Goal: Information Seeking & Learning: Compare options

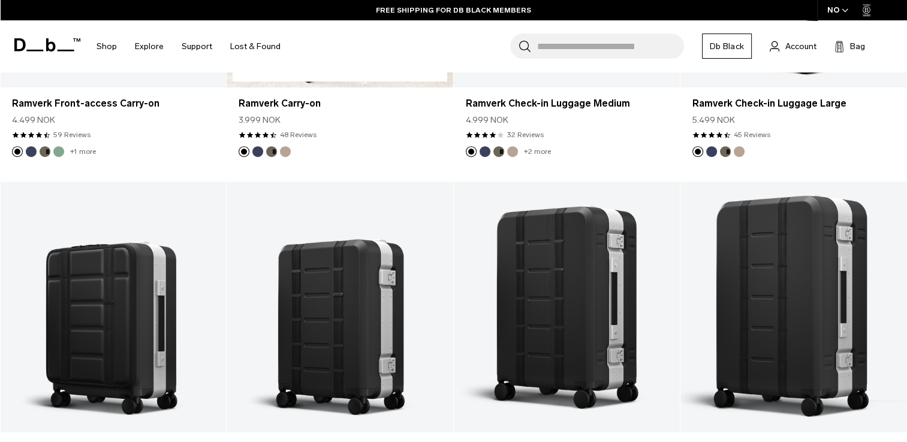
scroll to position [816, 0]
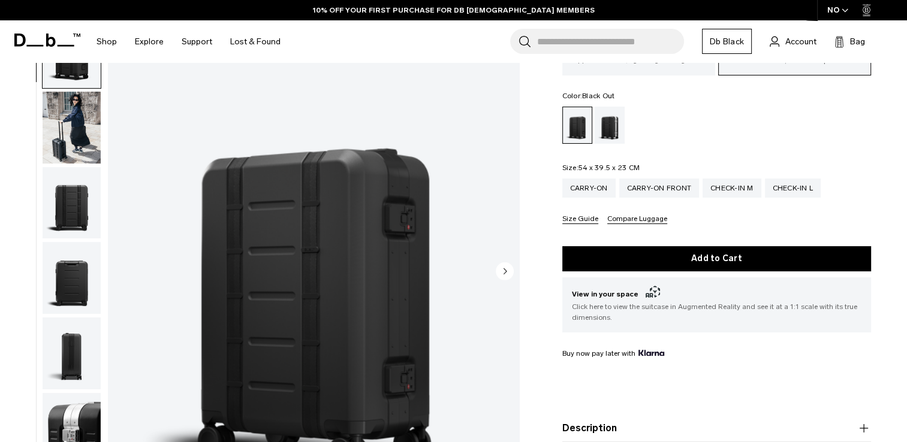
click at [503, 262] on circle "Next slide" at bounding box center [505, 271] width 18 height 18
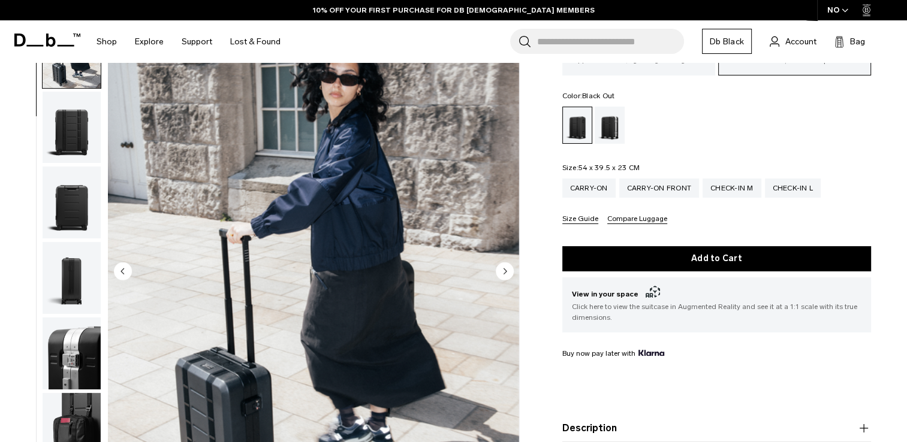
click at [503, 262] on circle "Next slide" at bounding box center [505, 271] width 18 height 18
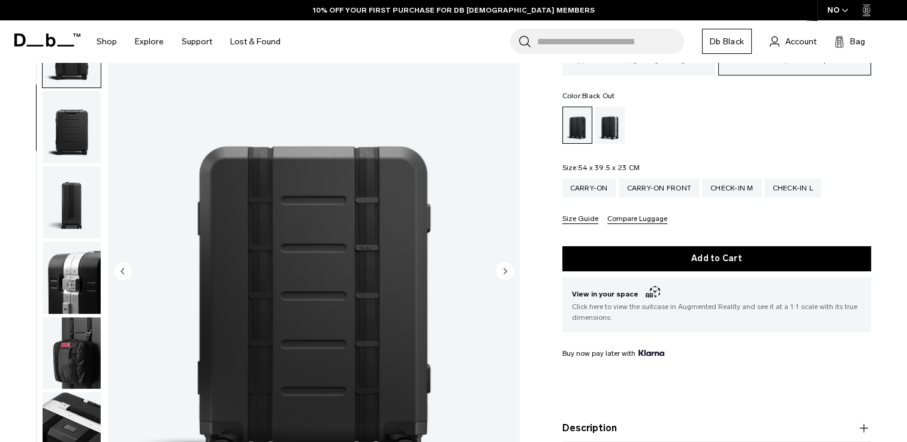
click at [503, 262] on circle "Next slide" at bounding box center [505, 271] width 18 height 18
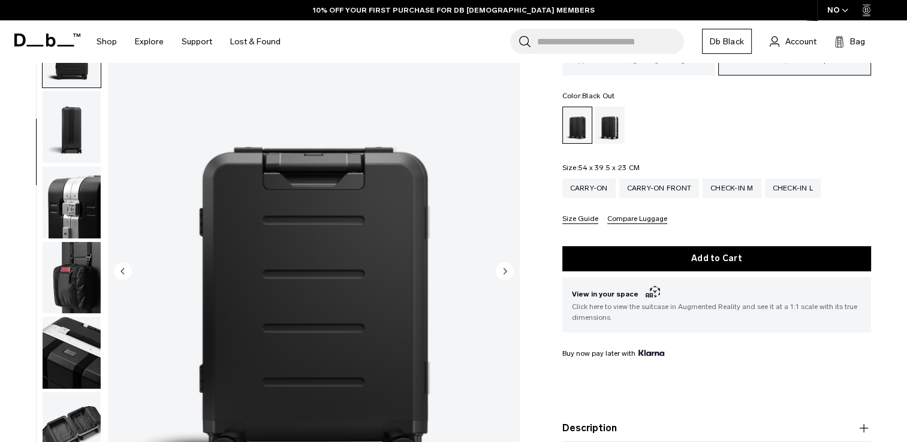
click at [503, 262] on circle "Next slide" at bounding box center [505, 271] width 18 height 18
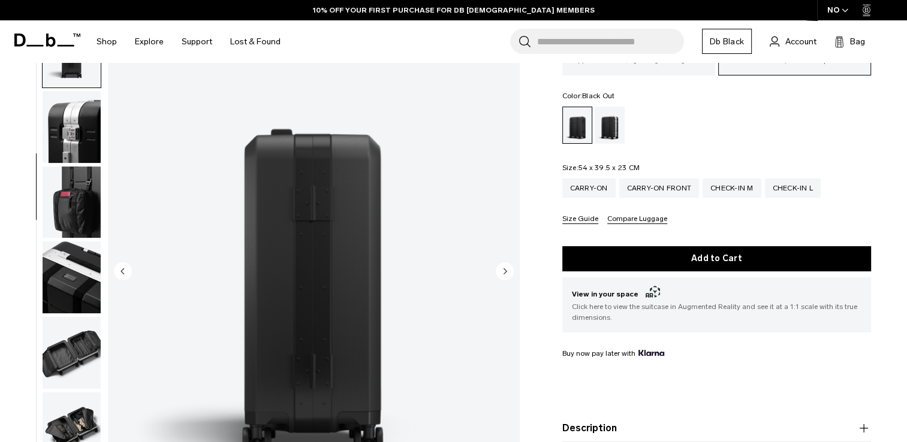
click at [503, 262] on circle "Next slide" at bounding box center [505, 271] width 18 height 18
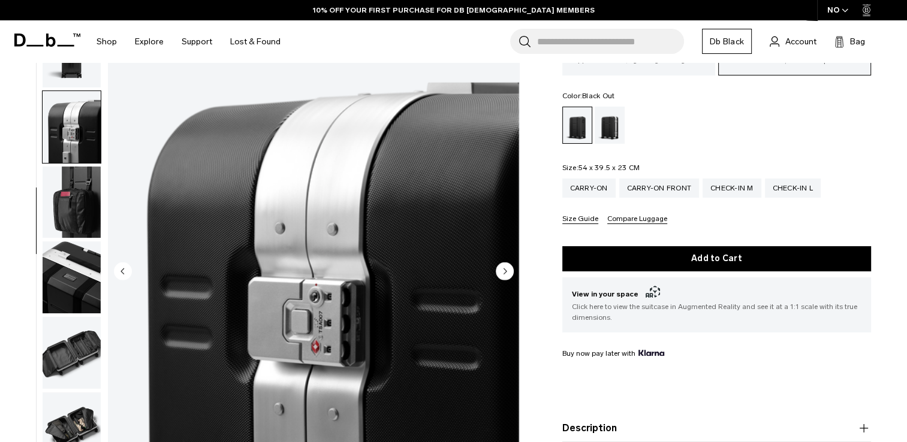
scroll to position [376, 0]
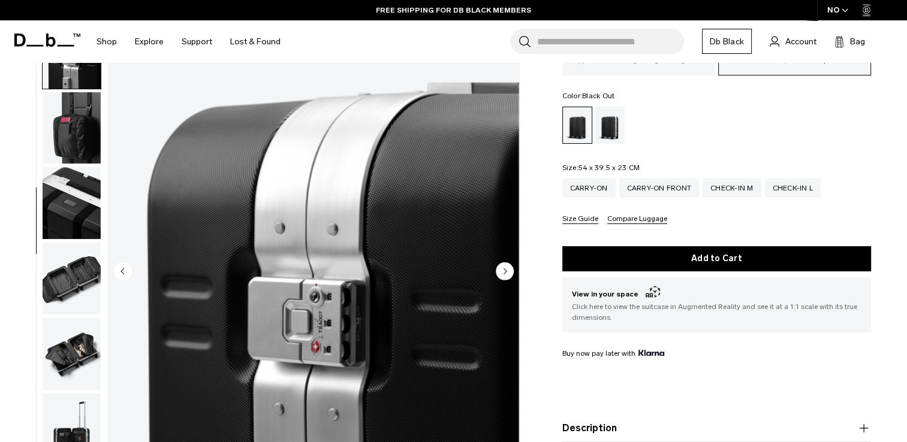
click at [503, 262] on circle "Next slide" at bounding box center [505, 271] width 18 height 18
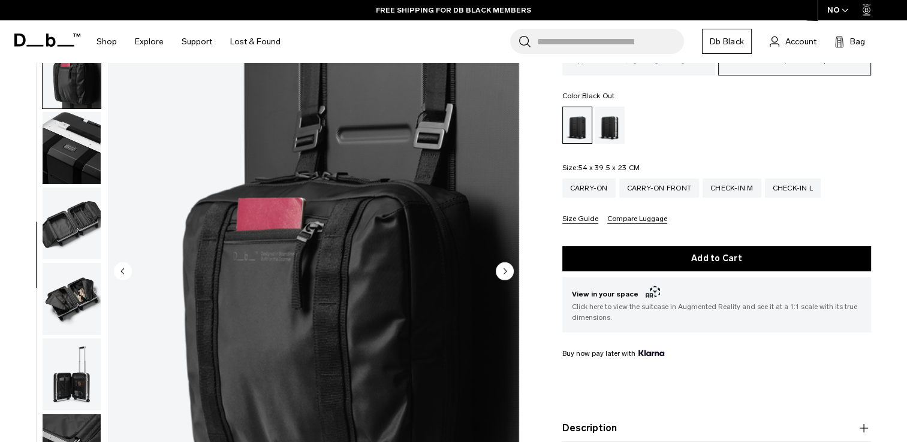
scroll to position [452, 0]
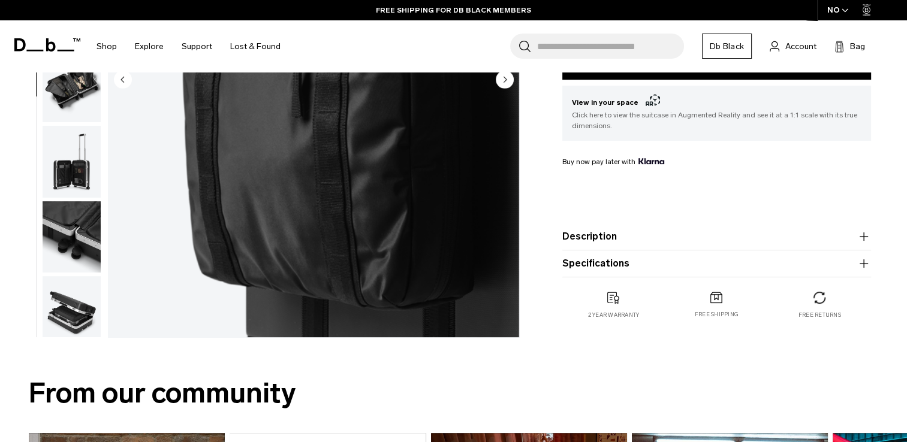
click at [627, 273] on product-accordion "Specifications Volume 36 Litres Dimensions 54 x 39.5 x 23 CM (H x W x D) Weight…" at bounding box center [716, 263] width 309 height 27
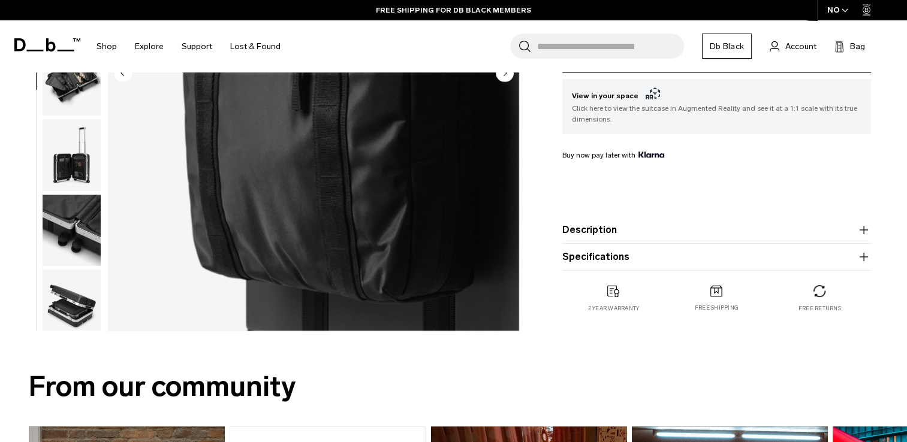
click at [635, 254] on button "Specifications" at bounding box center [716, 257] width 309 height 14
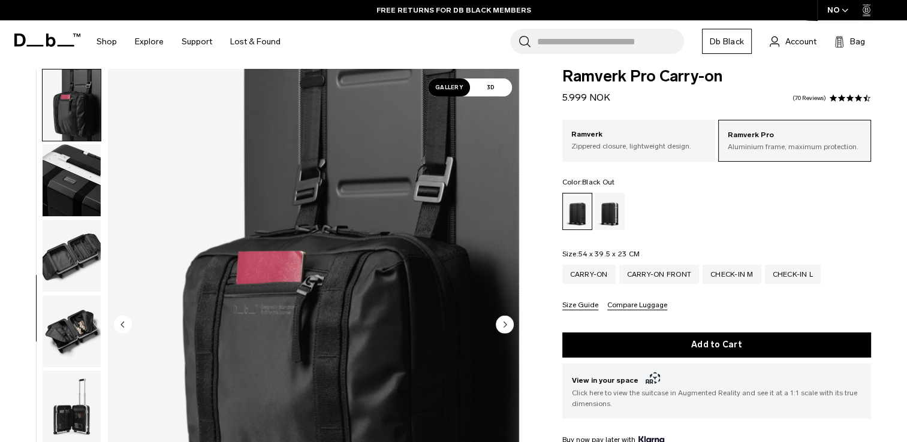
scroll to position [0, 0]
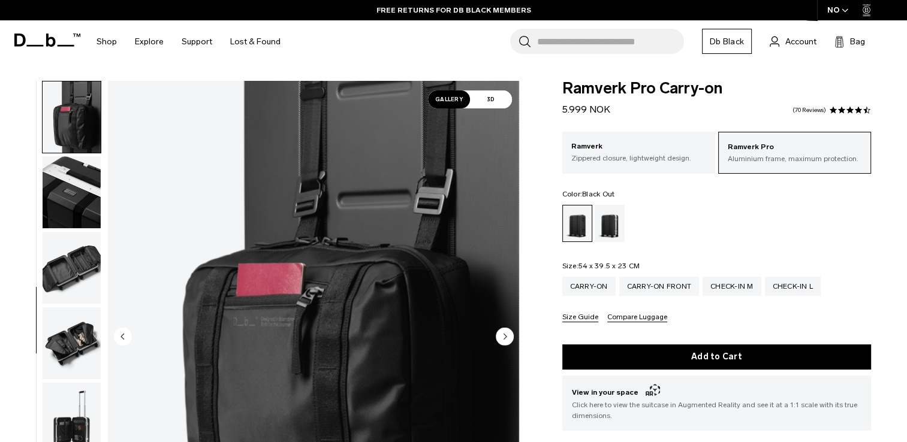
click at [79, 270] on img "button" at bounding box center [72, 268] width 58 height 72
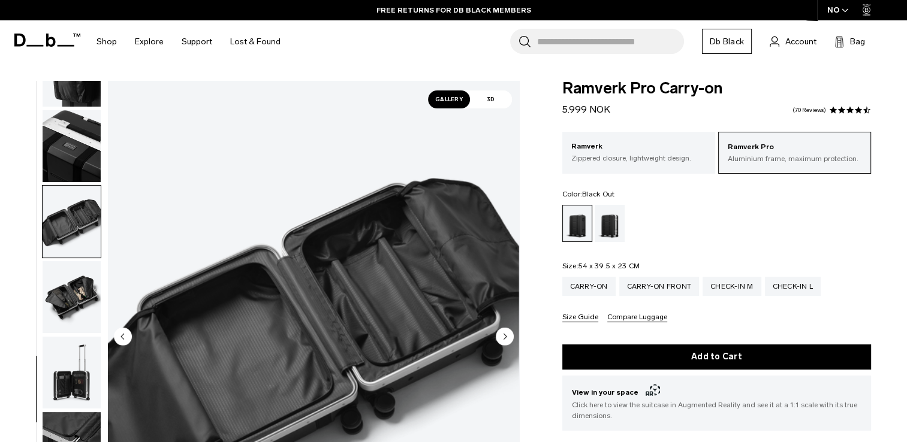
scroll to position [540, 0]
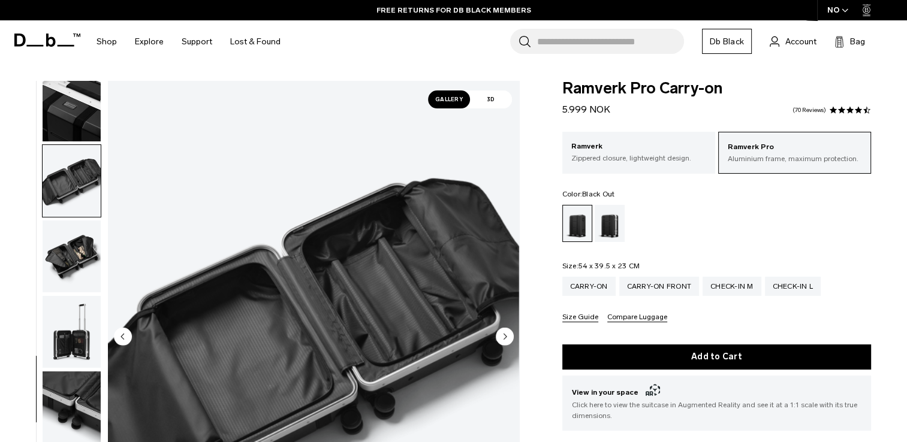
click at [80, 248] on img "button" at bounding box center [72, 257] width 58 height 72
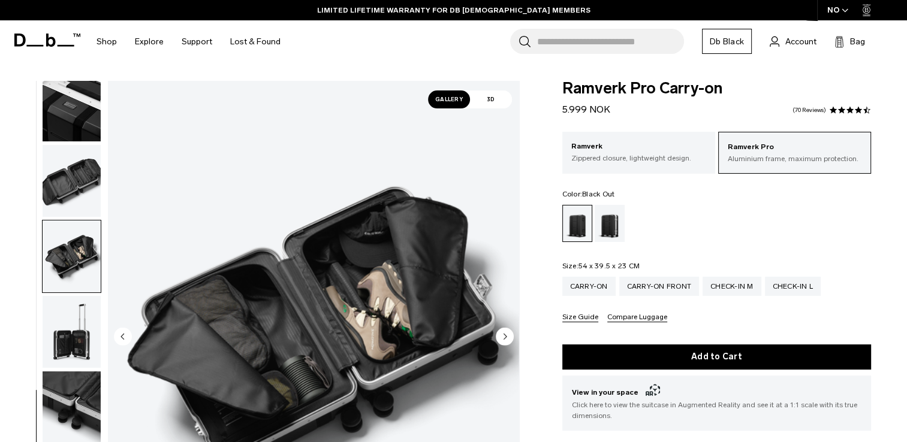
click at [67, 387] on img "button" at bounding box center [72, 408] width 58 height 72
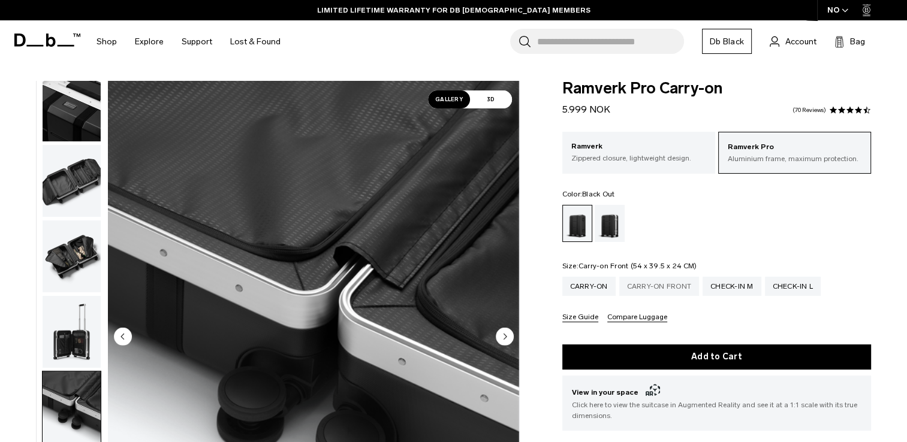
click at [680, 285] on div "Carry-on Front" at bounding box center [659, 286] width 80 height 19
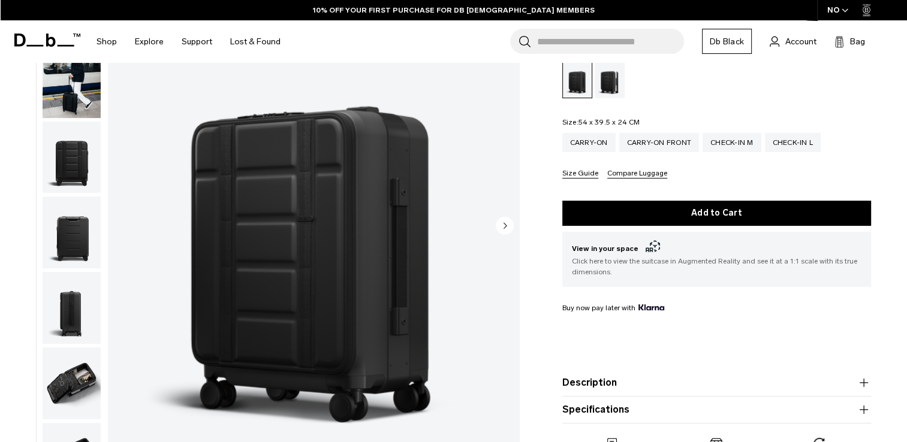
click at [585, 406] on button "Specifications" at bounding box center [716, 410] width 309 height 14
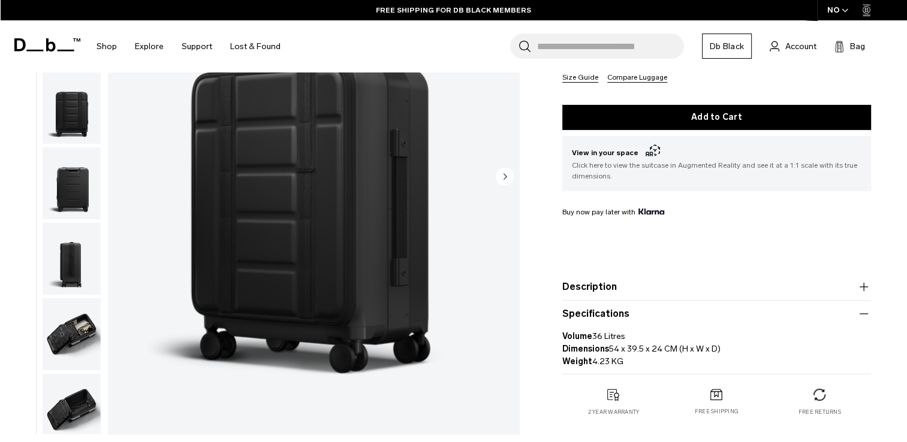
scroll to position [241, 0]
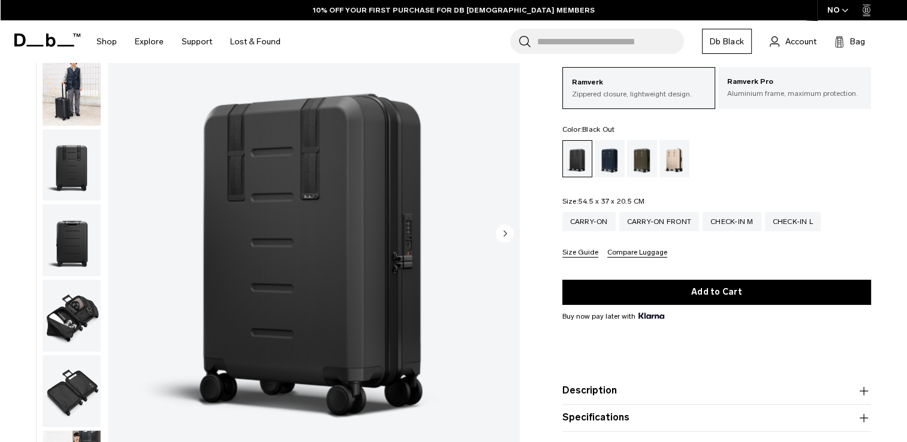
scroll to position [101, 0]
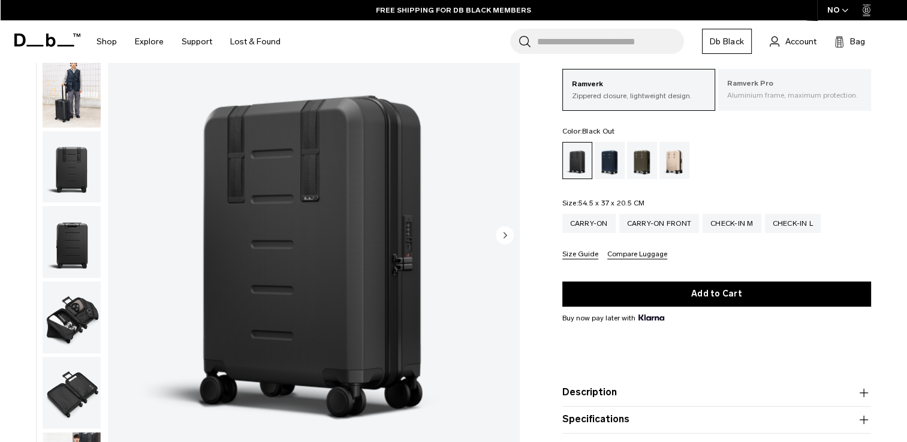
click at [756, 97] on p "Aluminium frame, maximum protection." at bounding box center [794, 95] width 135 height 11
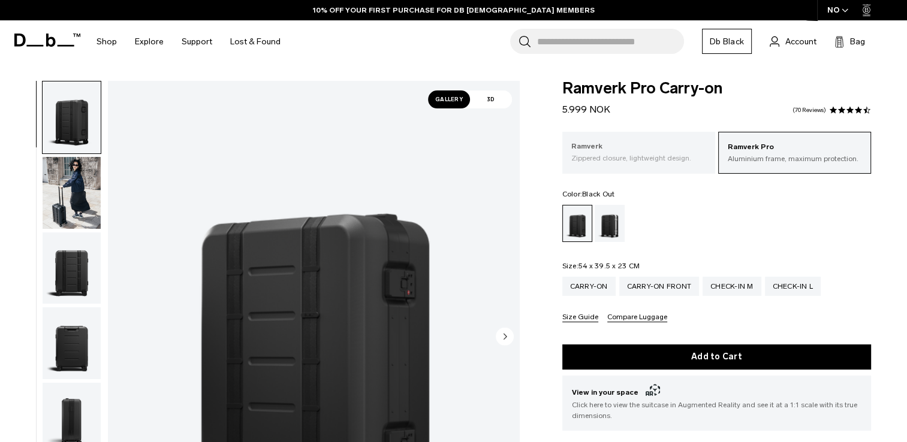
click at [623, 153] on p "Zippered closure, lightweight design." at bounding box center [638, 158] width 135 height 11
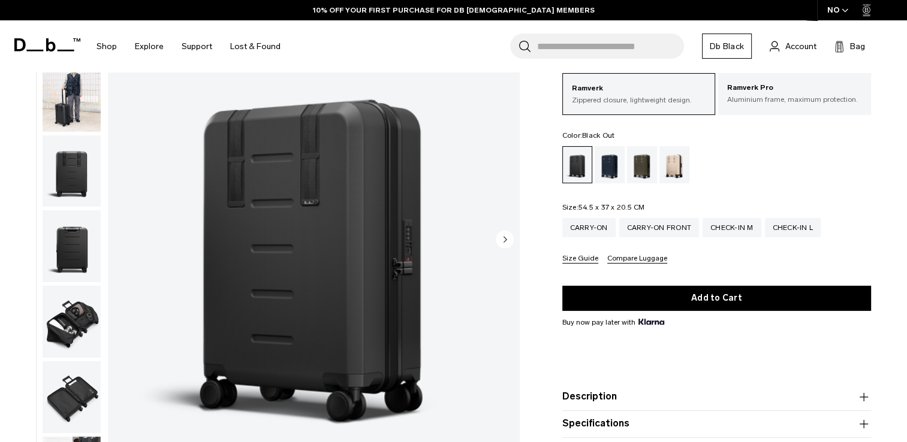
scroll to position [98, 0]
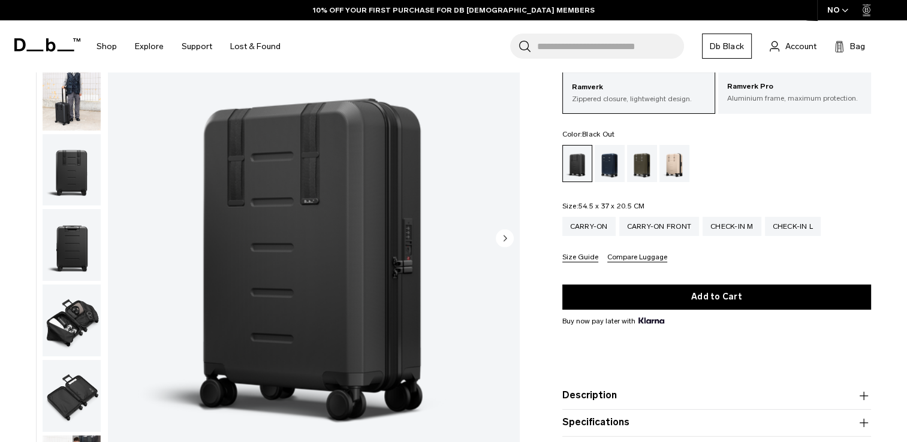
click at [507, 232] on circle "Next slide" at bounding box center [505, 238] width 18 height 18
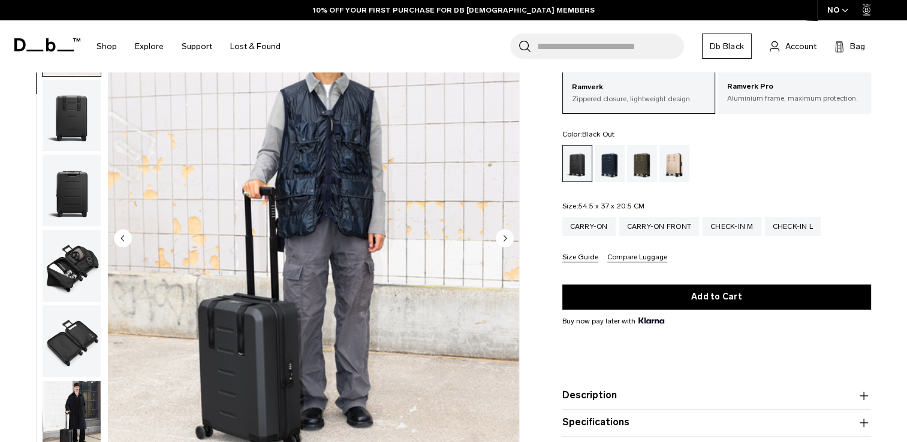
scroll to position [76, 0]
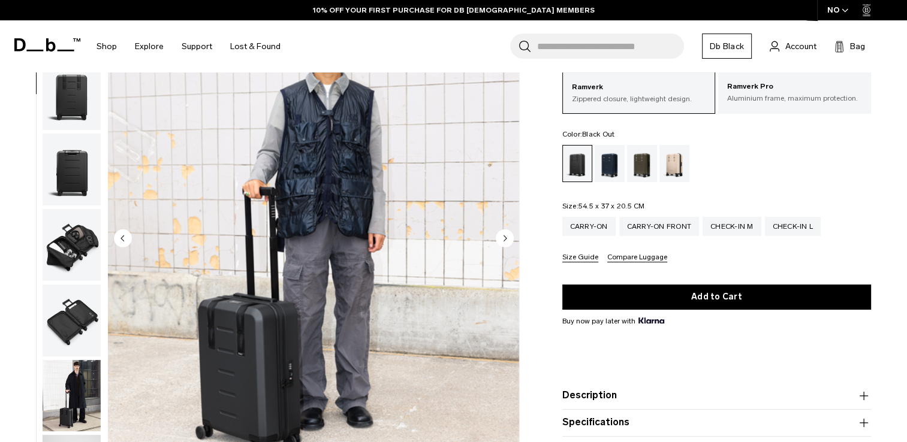
click at [507, 231] on circle "Next slide" at bounding box center [505, 238] width 18 height 18
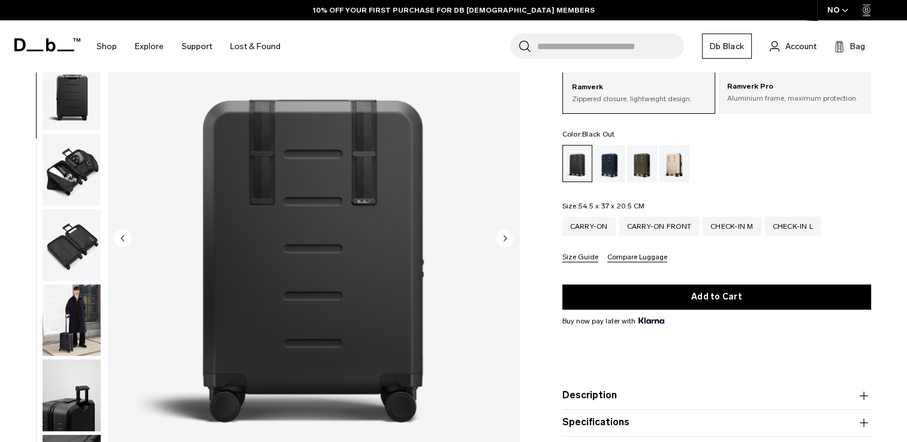
click at [507, 231] on circle "Next slide" at bounding box center [505, 238] width 18 height 18
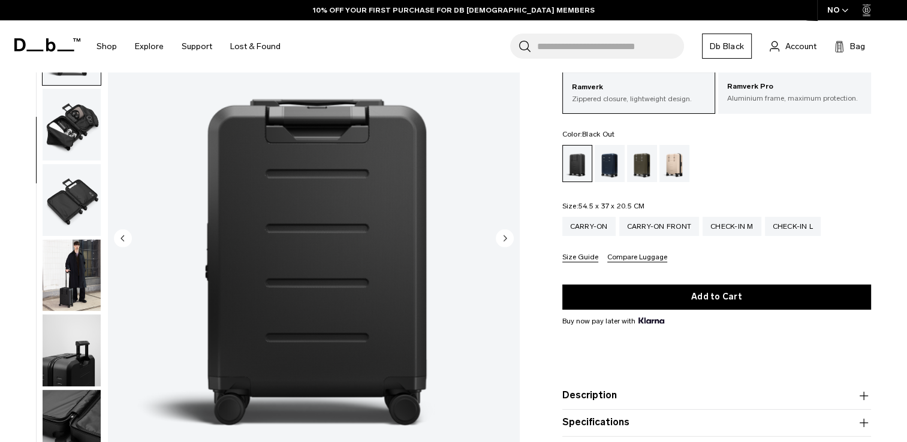
scroll to position [227, 0]
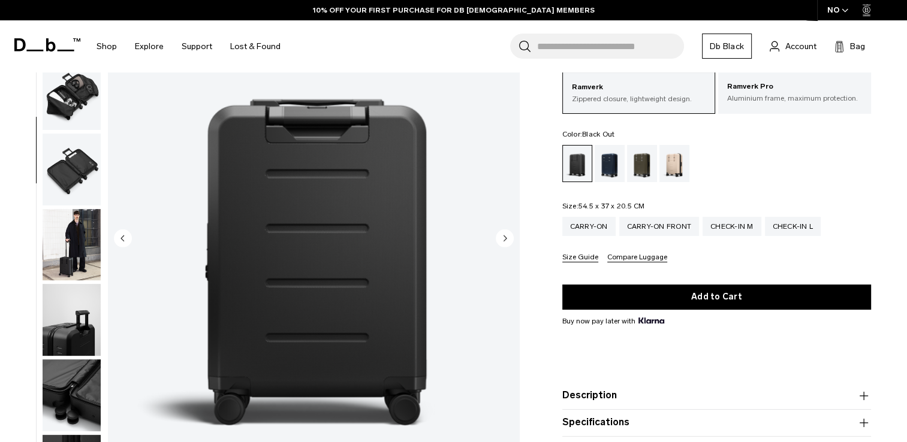
click at [507, 231] on circle "Next slide" at bounding box center [505, 238] width 18 height 18
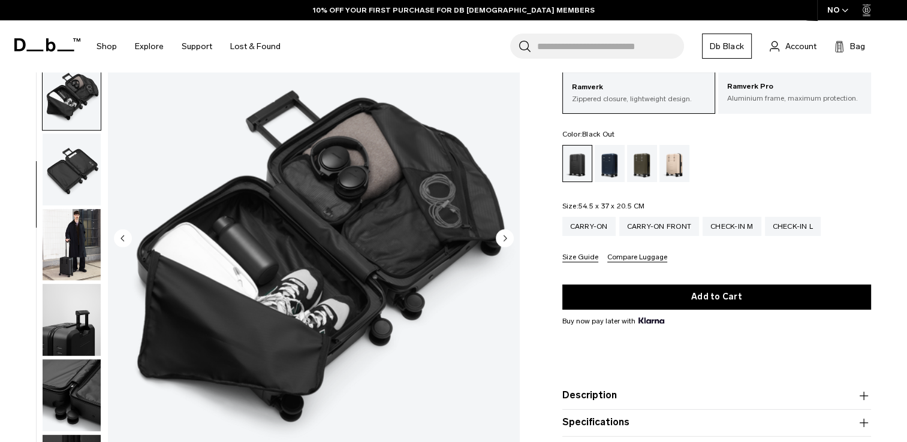
scroll to position [302, 0]
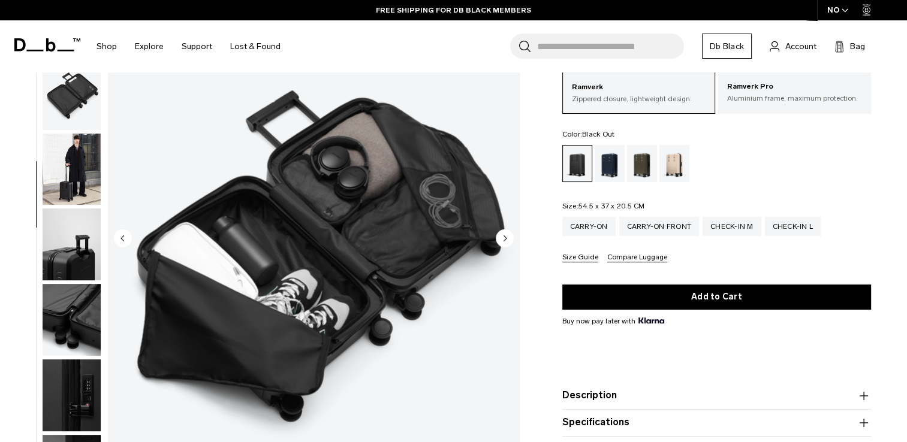
click at [507, 231] on circle "Next slide" at bounding box center [505, 238] width 18 height 18
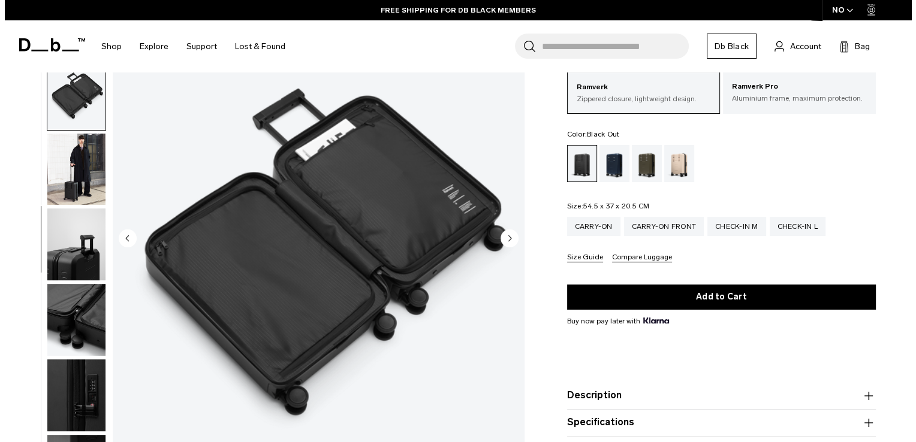
scroll to position [314, 0]
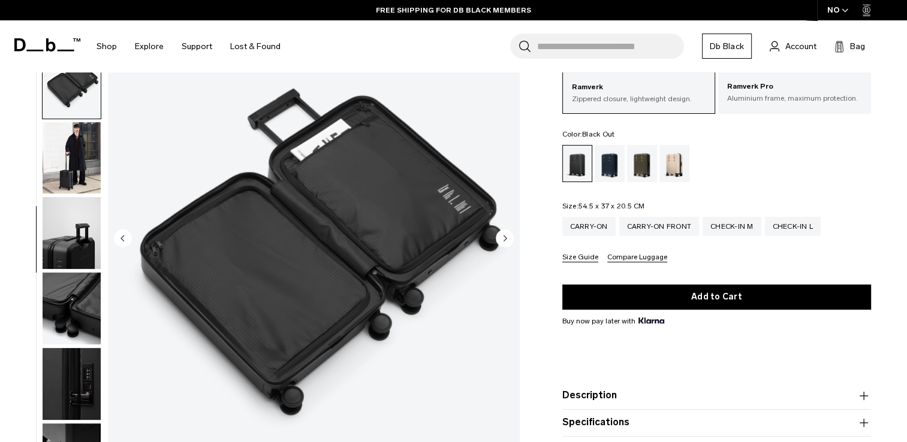
click at [507, 231] on circle "Next slide" at bounding box center [505, 238] width 18 height 18
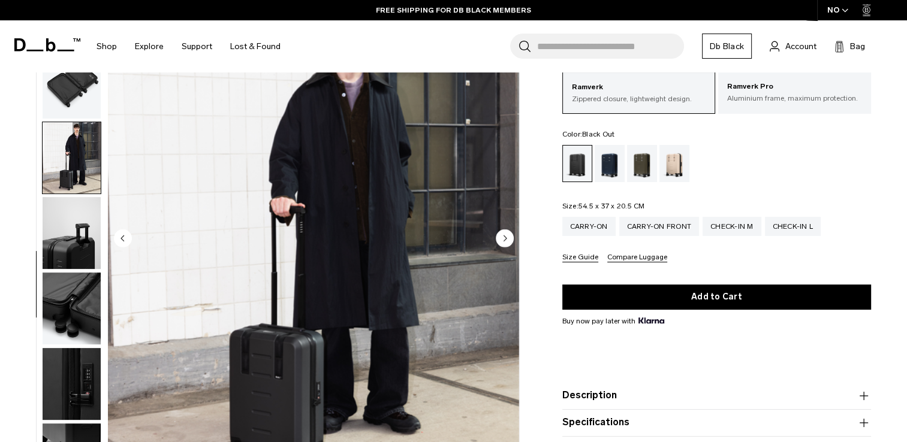
click at [507, 231] on circle "Next slide" at bounding box center [505, 238] width 18 height 18
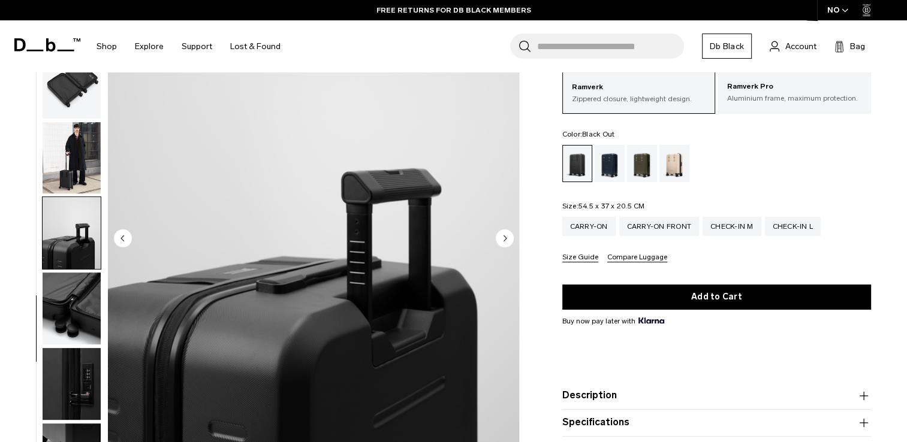
click at [507, 231] on circle "Next slide" at bounding box center [505, 238] width 18 height 18
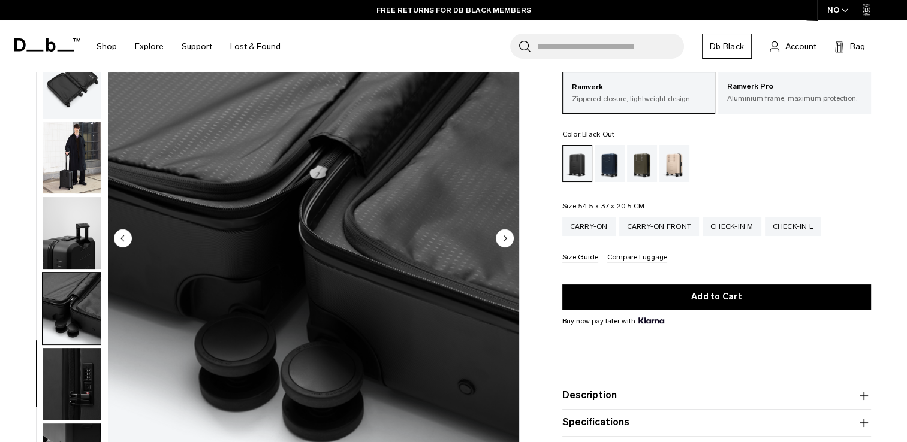
click at [507, 231] on circle "Next slide" at bounding box center [505, 238] width 18 height 18
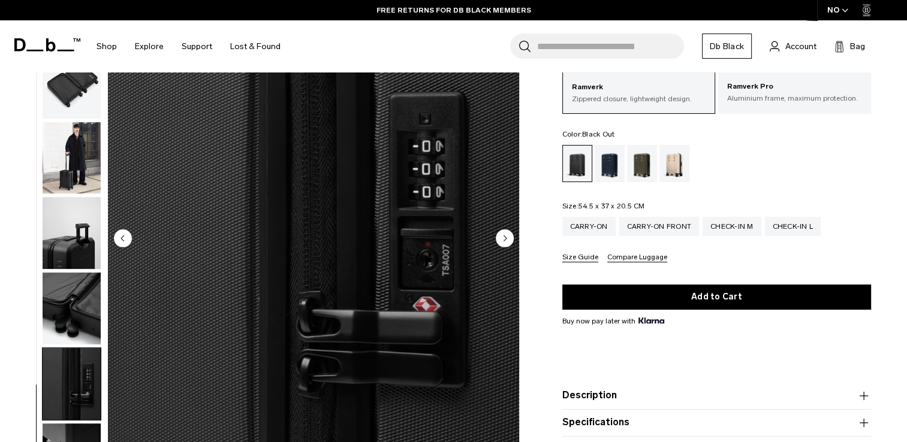
click at [507, 231] on circle "Next slide" at bounding box center [505, 238] width 18 height 18
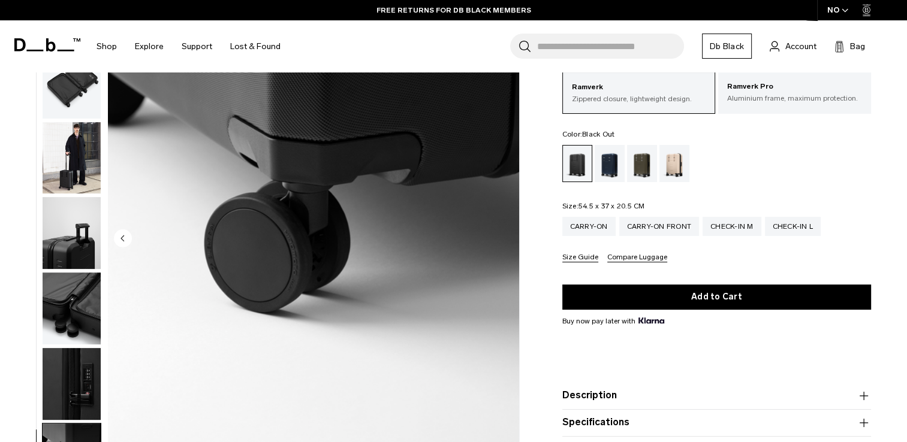
click at [507, 231] on img "11 / 11" at bounding box center [313, 240] width 411 height 514
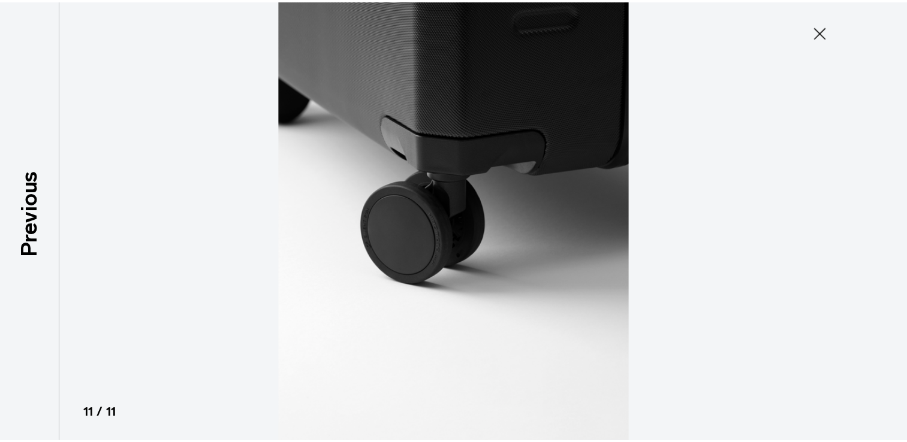
scroll to position [307, 0]
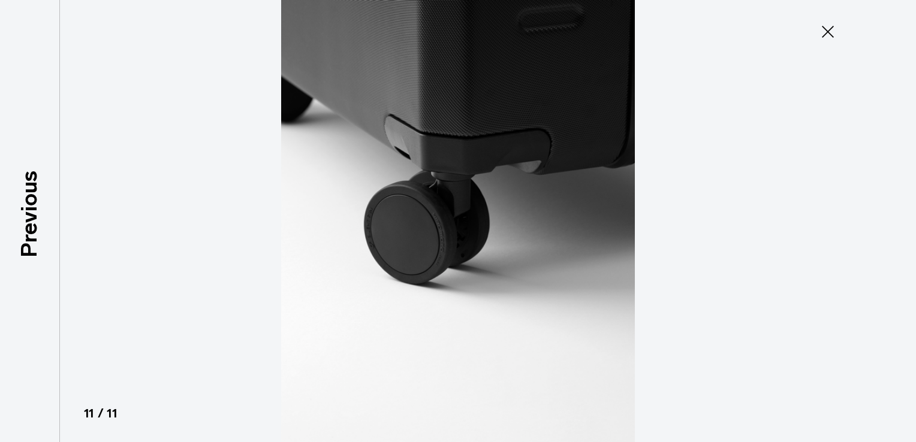
click at [507, 231] on img at bounding box center [457, 221] width 539 height 442
click at [837, 36] on button "Close" at bounding box center [828, 31] width 40 height 25
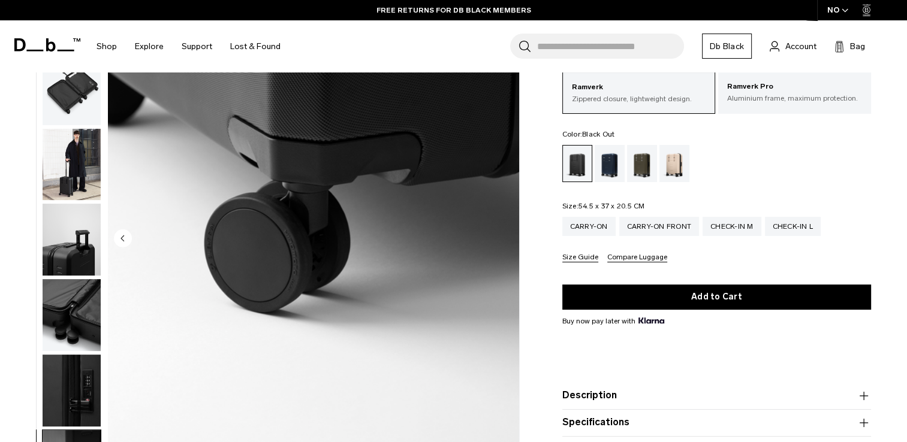
scroll to position [314, 0]
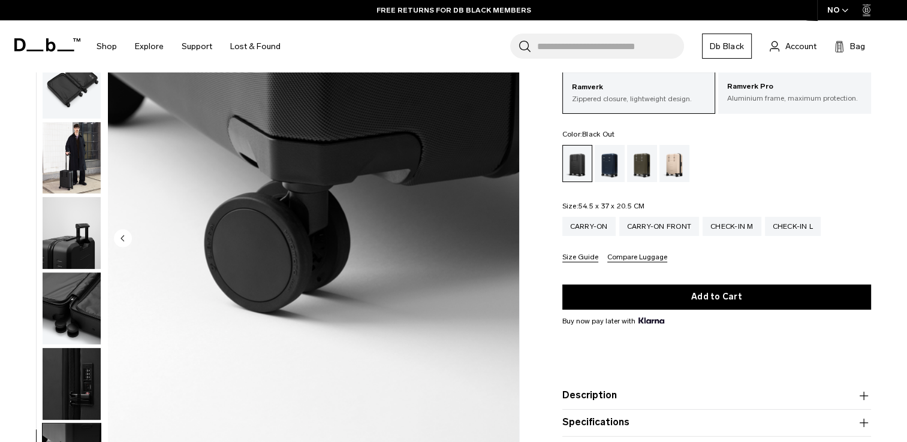
click at [69, 92] on img "button" at bounding box center [72, 83] width 58 height 72
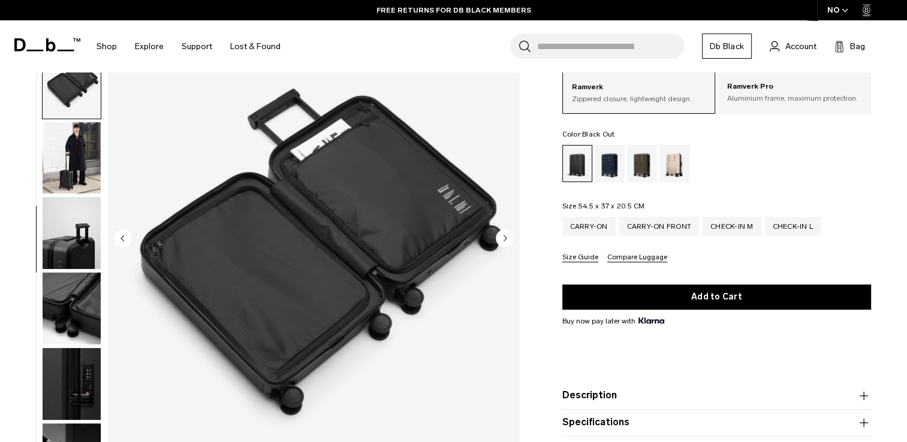
click at [506, 235] on circle "Next slide" at bounding box center [505, 238] width 18 height 18
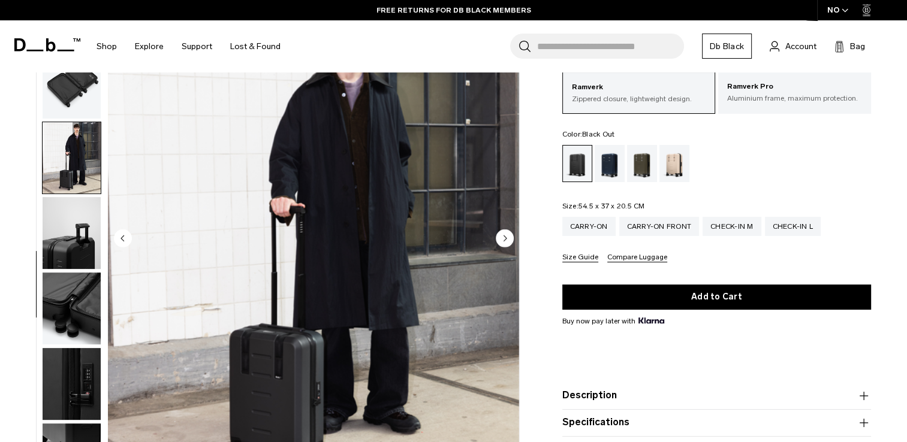
click at [506, 235] on circle "Next slide" at bounding box center [505, 238] width 18 height 18
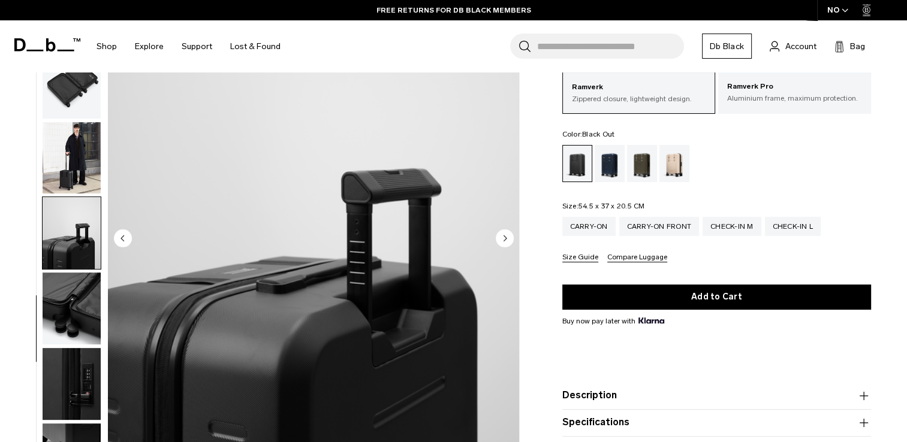
click at [506, 235] on circle "Next slide" at bounding box center [505, 238] width 18 height 18
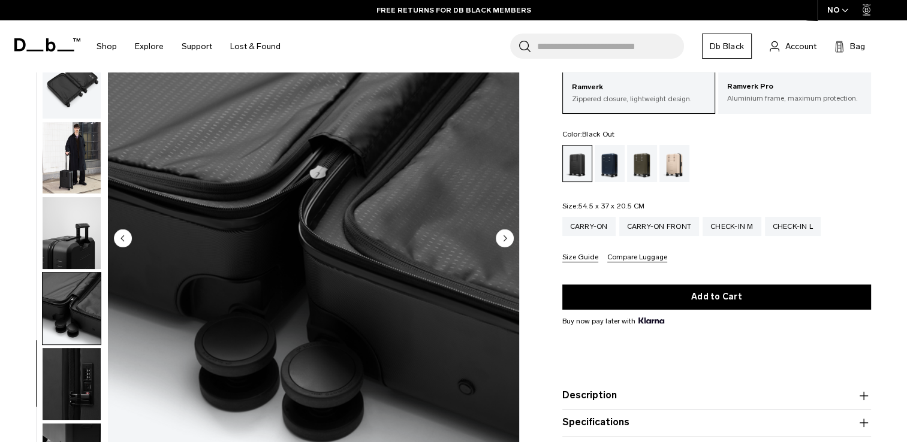
click at [506, 235] on circle "Next slide" at bounding box center [505, 238] width 18 height 18
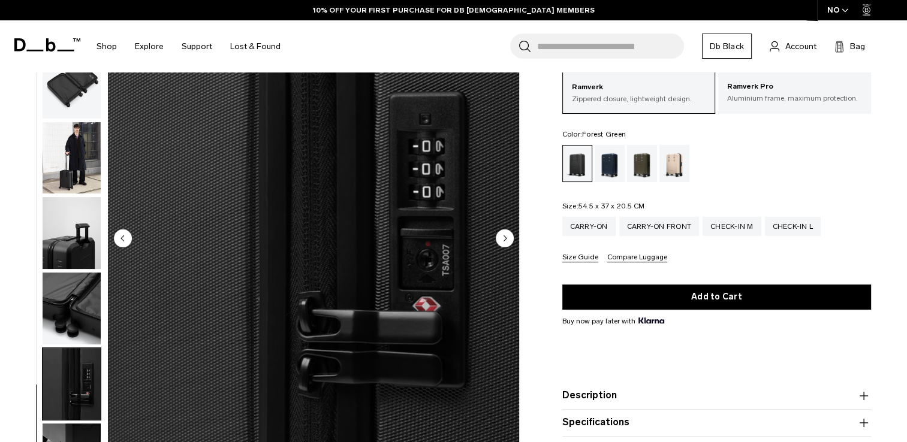
click at [643, 169] on div "Forest Green" at bounding box center [642, 163] width 31 height 37
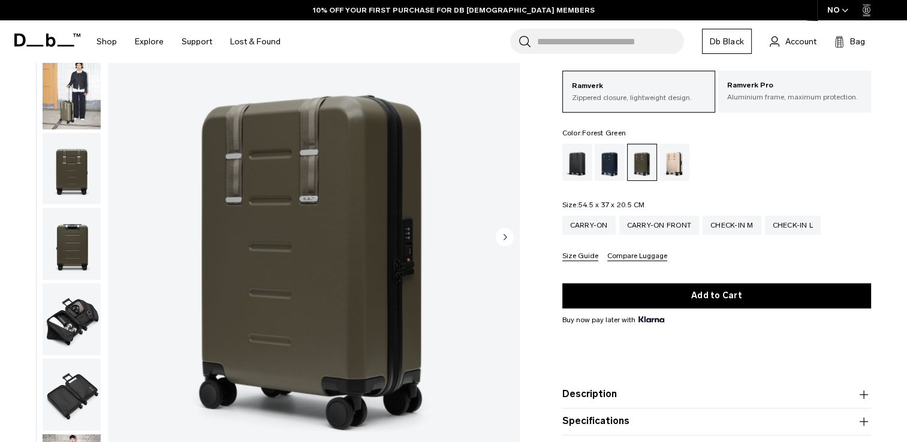
click at [503, 231] on circle "Next slide" at bounding box center [505, 237] width 18 height 18
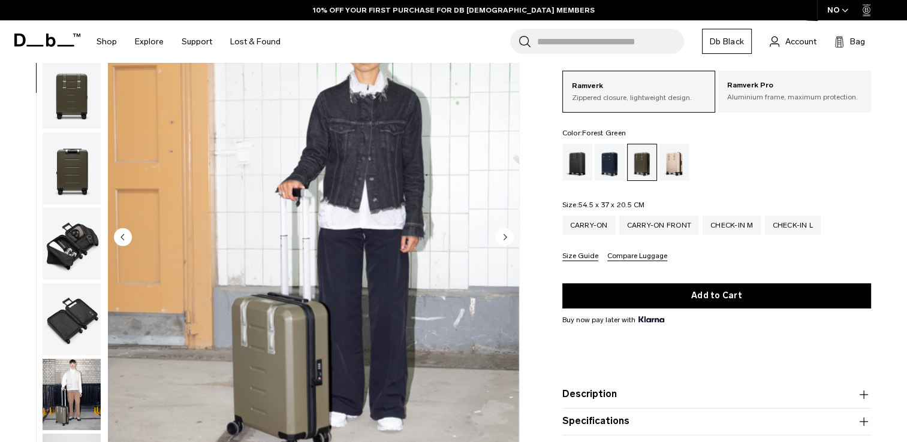
click at [503, 231] on circle "Next slide" at bounding box center [505, 237] width 18 height 18
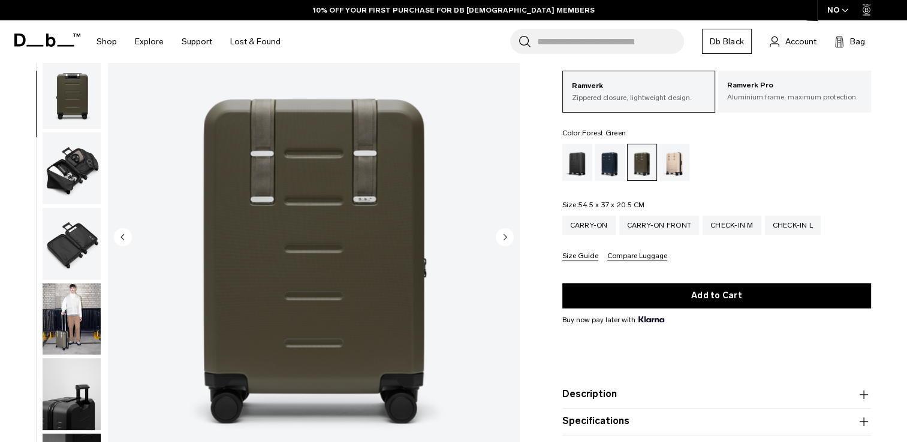
click at [503, 231] on circle "Next slide" at bounding box center [505, 237] width 18 height 18
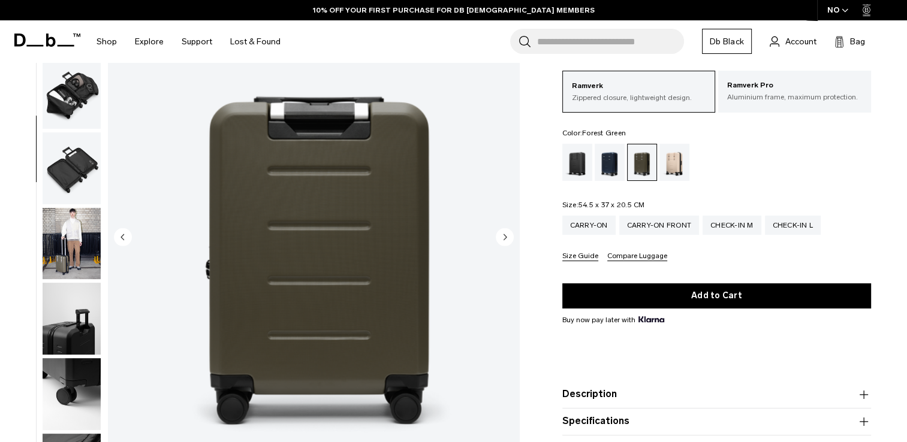
click at [503, 230] on circle "Next slide" at bounding box center [505, 237] width 18 height 18
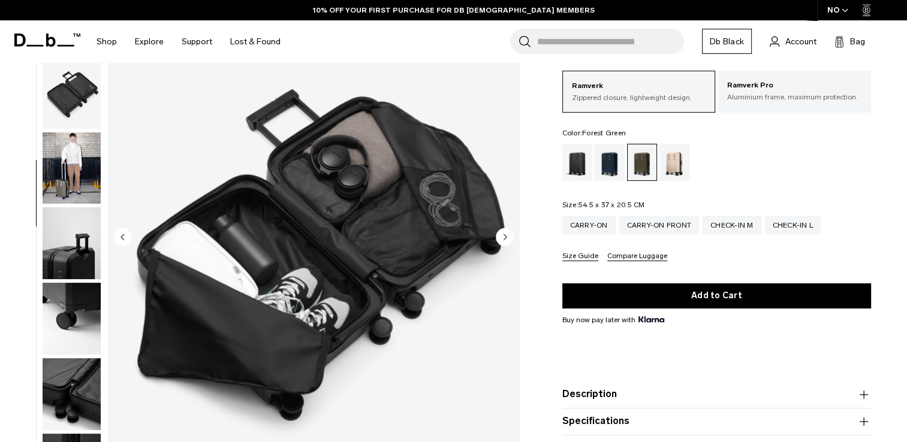
click at [503, 230] on circle "Next slide" at bounding box center [505, 237] width 18 height 18
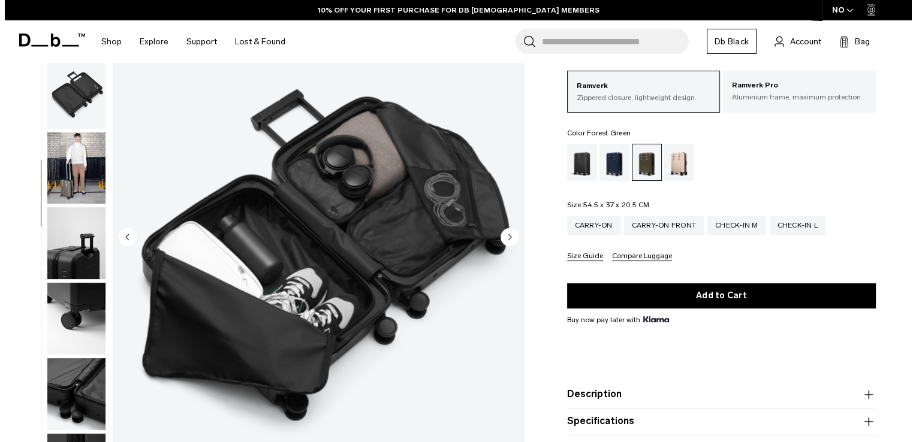
scroll to position [314, 0]
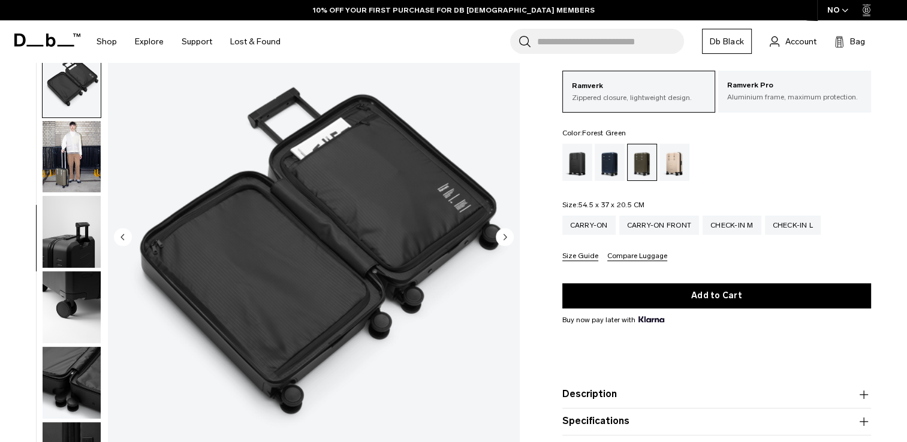
click at [503, 230] on circle "Next slide" at bounding box center [505, 237] width 18 height 18
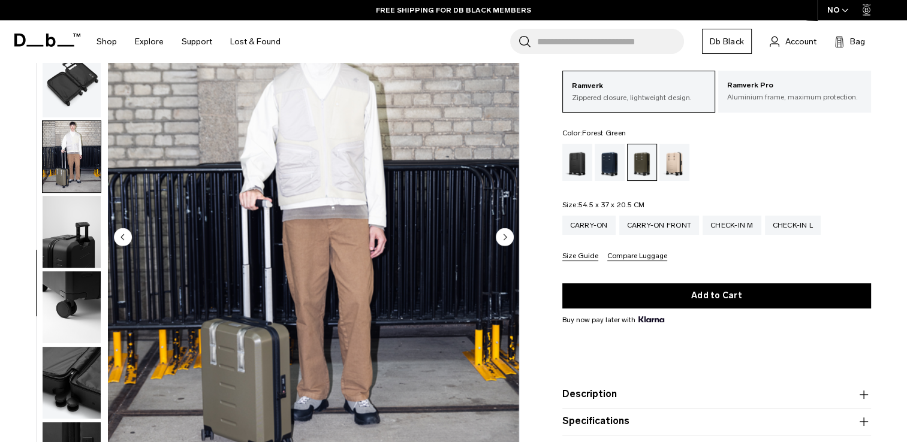
click at [503, 230] on circle "Next slide" at bounding box center [505, 237] width 18 height 18
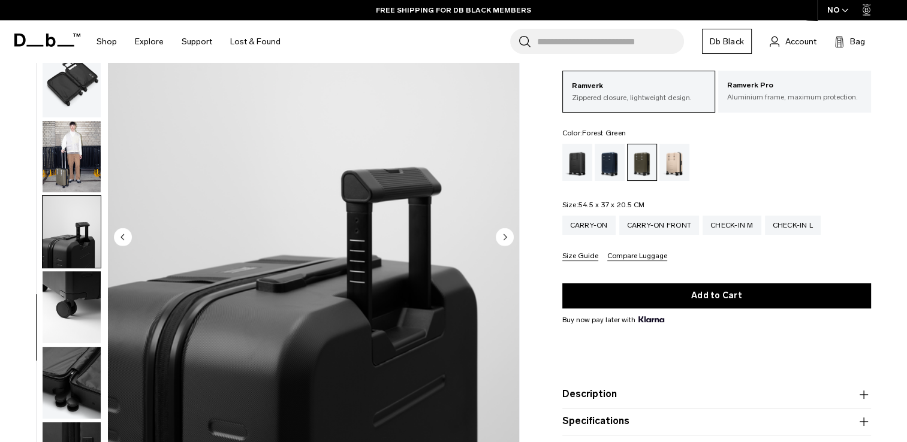
click at [503, 230] on circle "Next slide" at bounding box center [505, 237] width 18 height 18
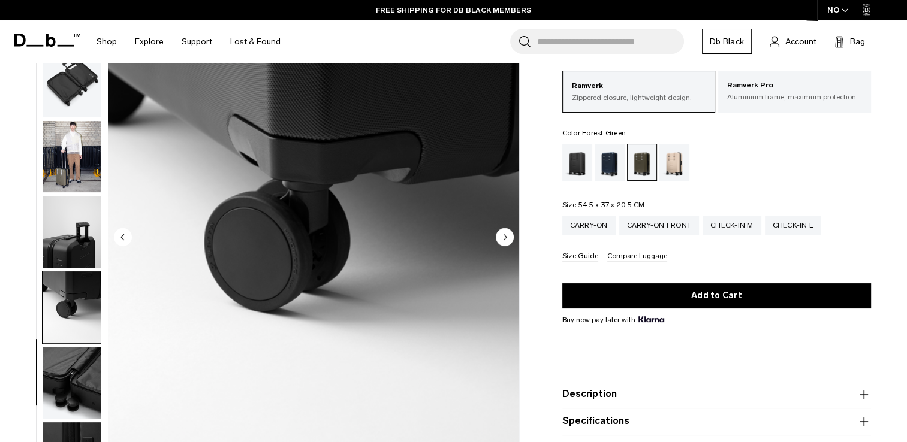
click at [503, 230] on circle "Next slide" at bounding box center [505, 237] width 18 height 18
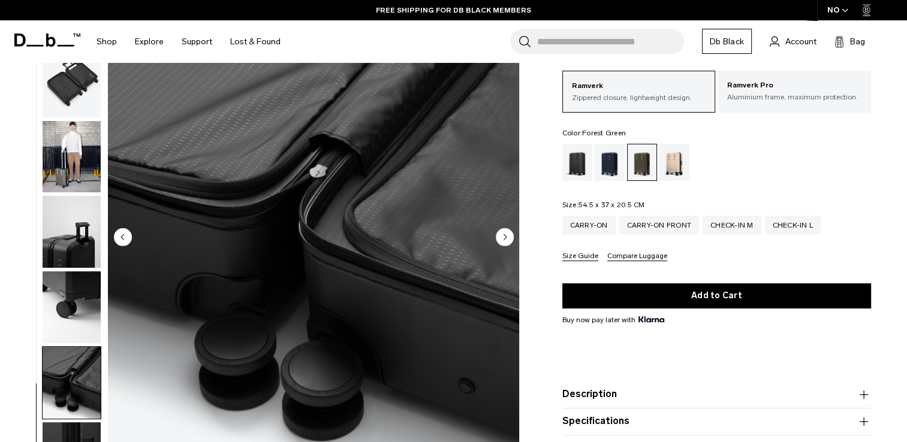
click at [503, 230] on circle "Next slide" at bounding box center [505, 237] width 18 height 18
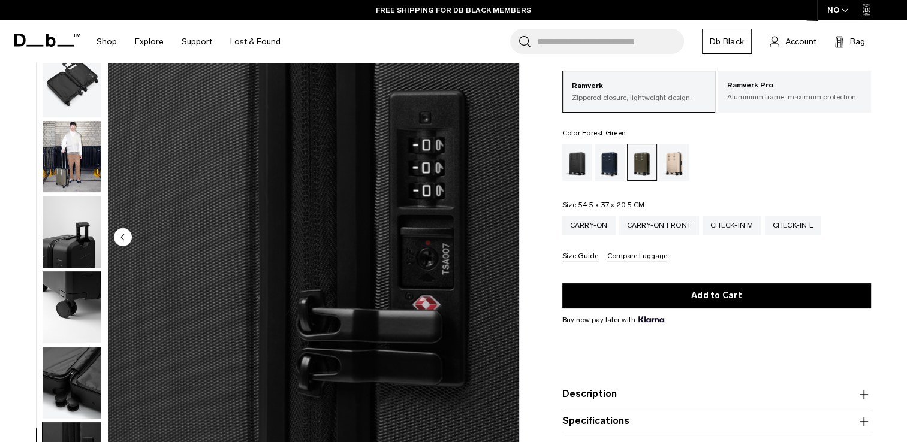
click at [503, 230] on img "11 / 11" at bounding box center [313, 238] width 411 height 514
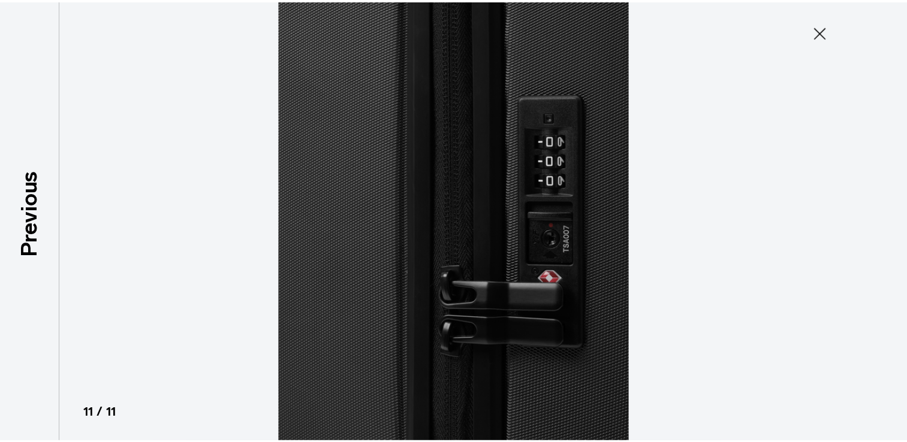
scroll to position [307, 0]
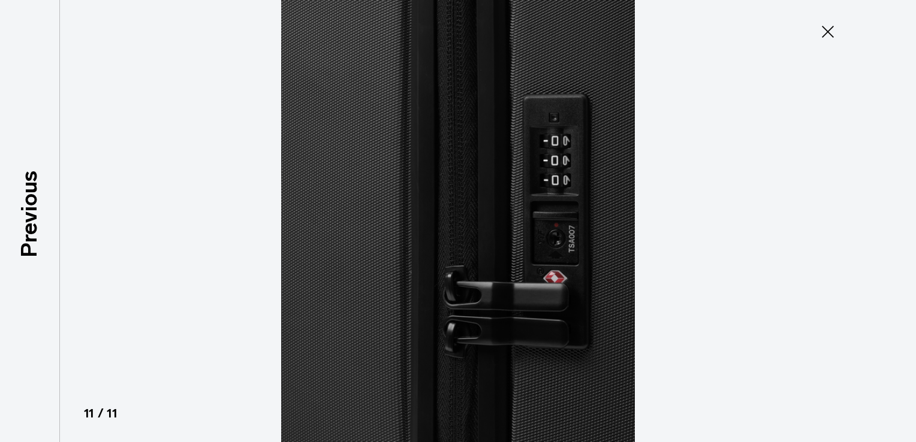
click at [855, 208] on div at bounding box center [458, 221] width 916 height 442
click at [834, 40] on icon at bounding box center [827, 31] width 19 height 19
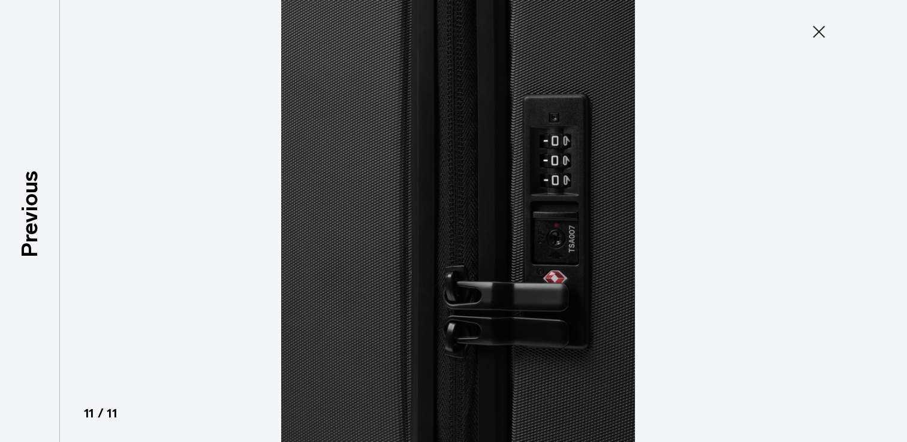
scroll to position [314, 0]
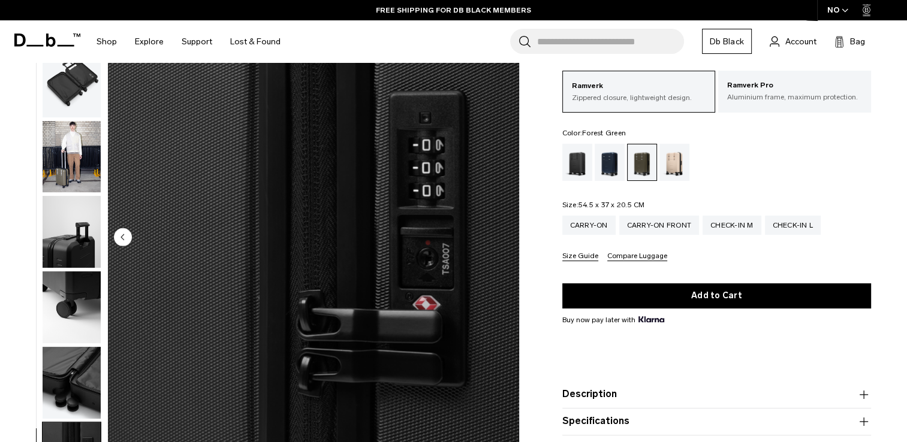
click at [126, 234] on circle "Previous slide" at bounding box center [123, 237] width 18 height 18
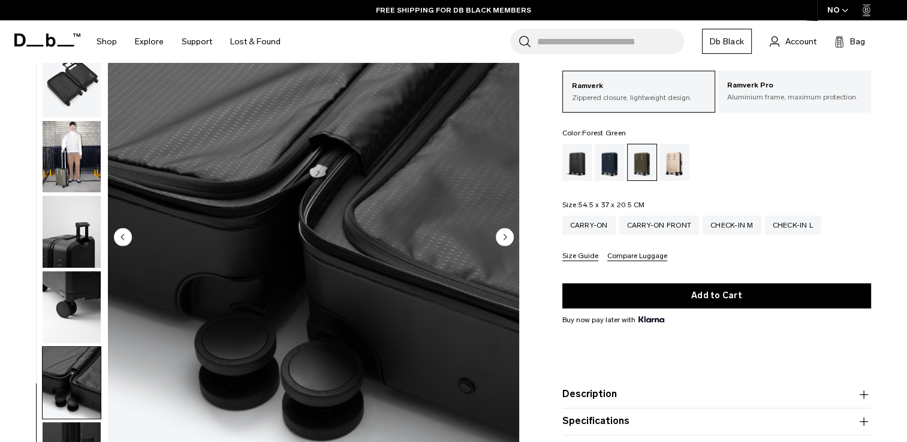
click at [126, 234] on circle "Previous slide" at bounding box center [123, 237] width 18 height 18
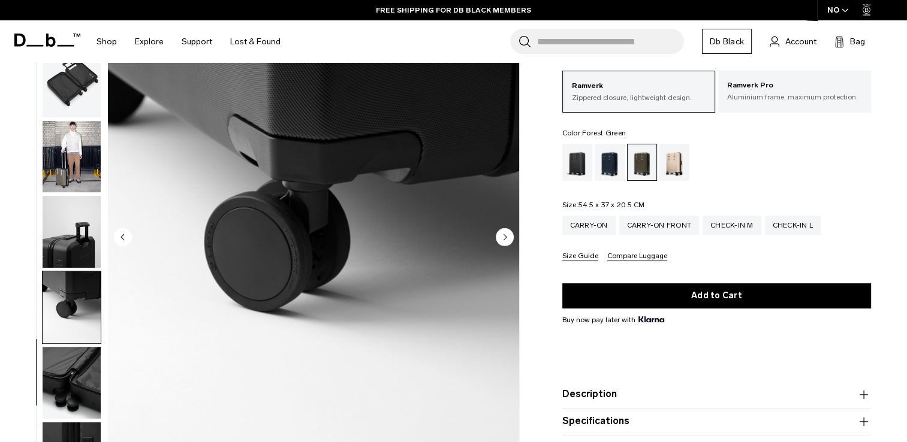
click at [126, 234] on circle "Previous slide" at bounding box center [123, 237] width 18 height 18
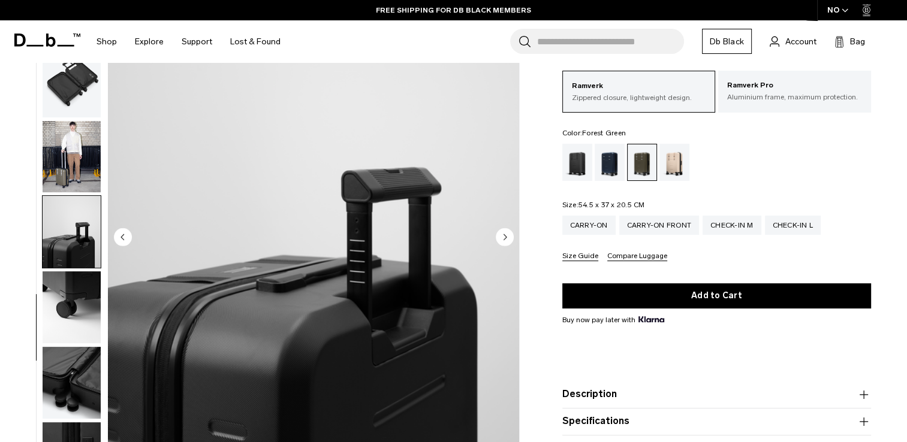
click at [126, 234] on circle "Previous slide" at bounding box center [123, 237] width 18 height 18
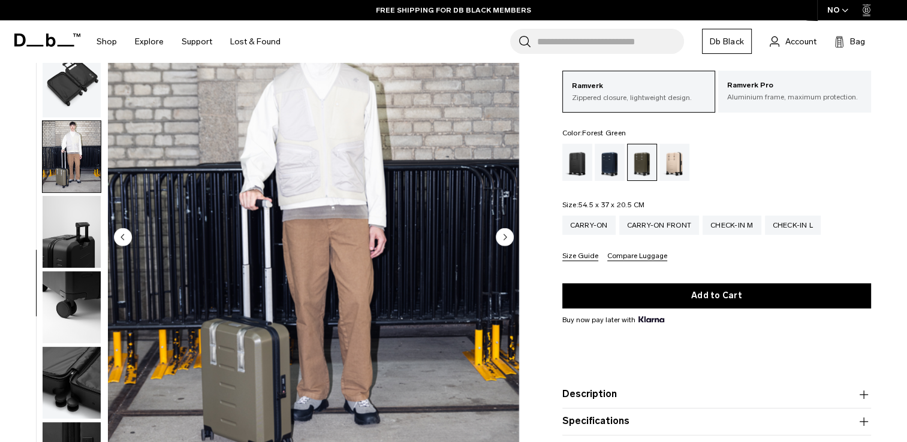
click at [126, 234] on circle "Previous slide" at bounding box center [123, 237] width 18 height 18
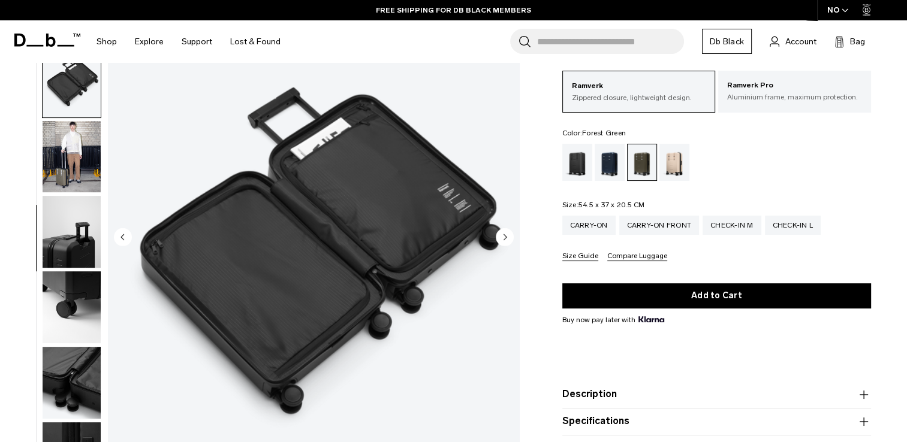
click at [126, 234] on circle "Previous slide" at bounding box center [123, 237] width 18 height 18
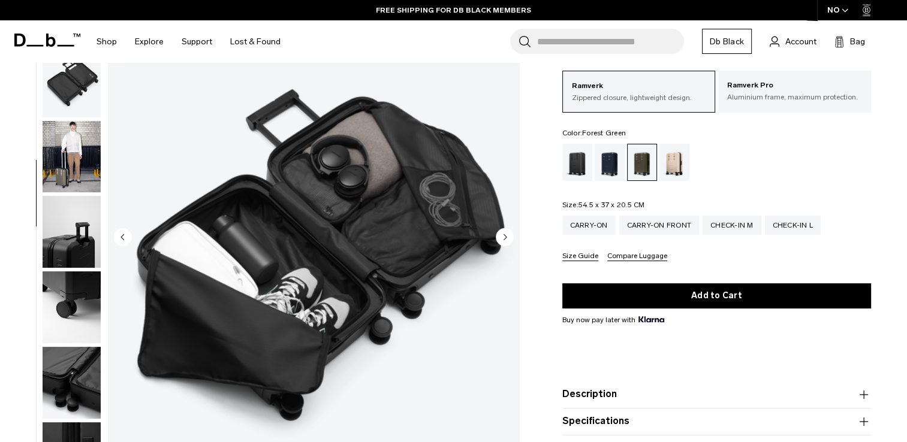
scroll to position [302, 0]
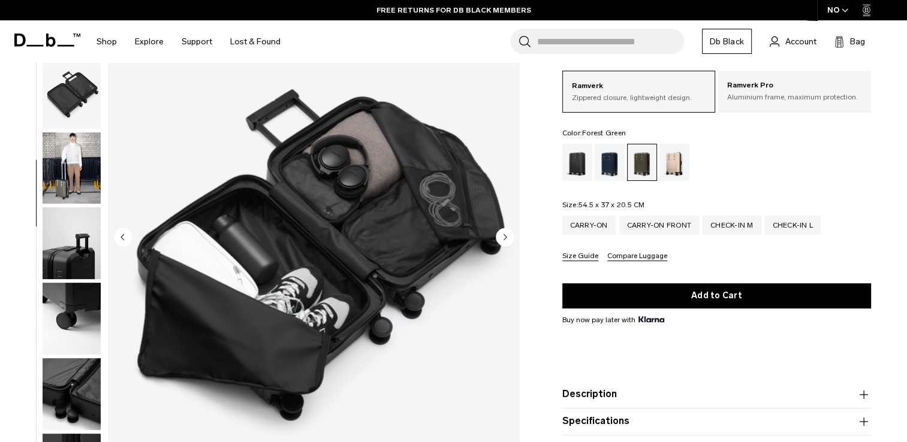
click at [126, 234] on circle "Previous slide" at bounding box center [123, 237] width 18 height 18
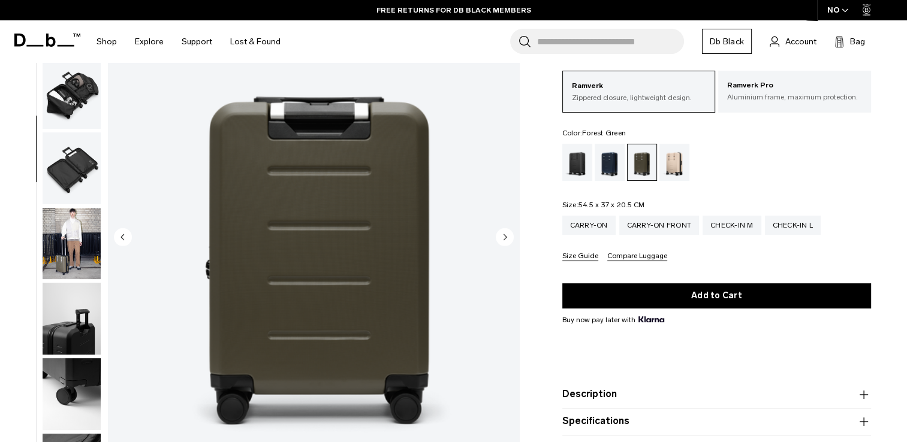
click at [126, 234] on circle "Previous slide" at bounding box center [123, 237] width 18 height 18
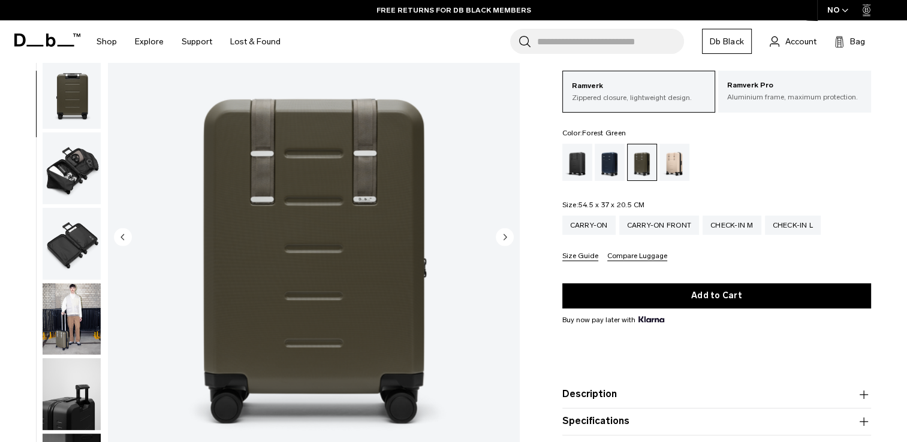
click at [126, 234] on circle "Previous slide" at bounding box center [123, 237] width 18 height 18
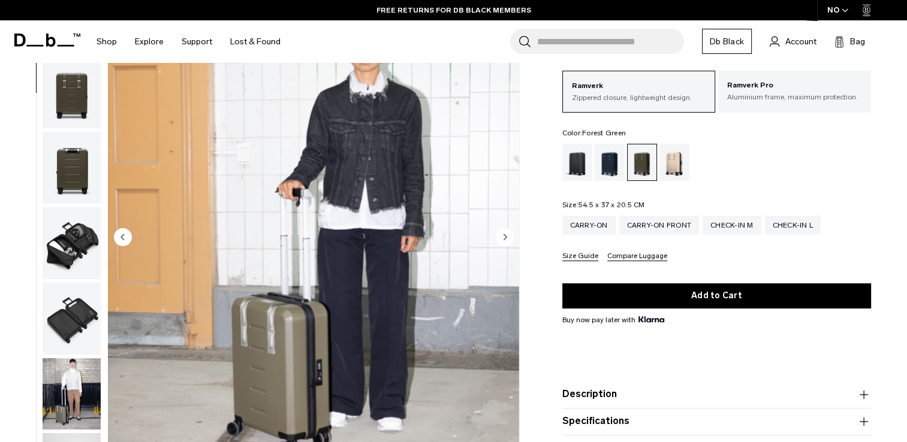
scroll to position [76, 0]
click at [799, 159] on ul at bounding box center [716, 162] width 309 height 37
